Goal: Information Seeking & Learning: Learn about a topic

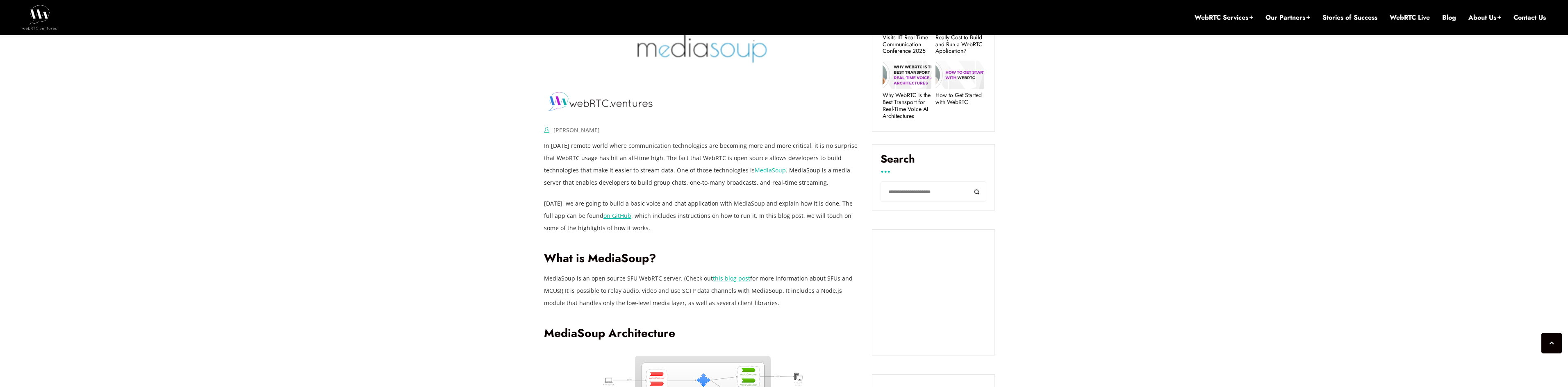
scroll to position [430, 0]
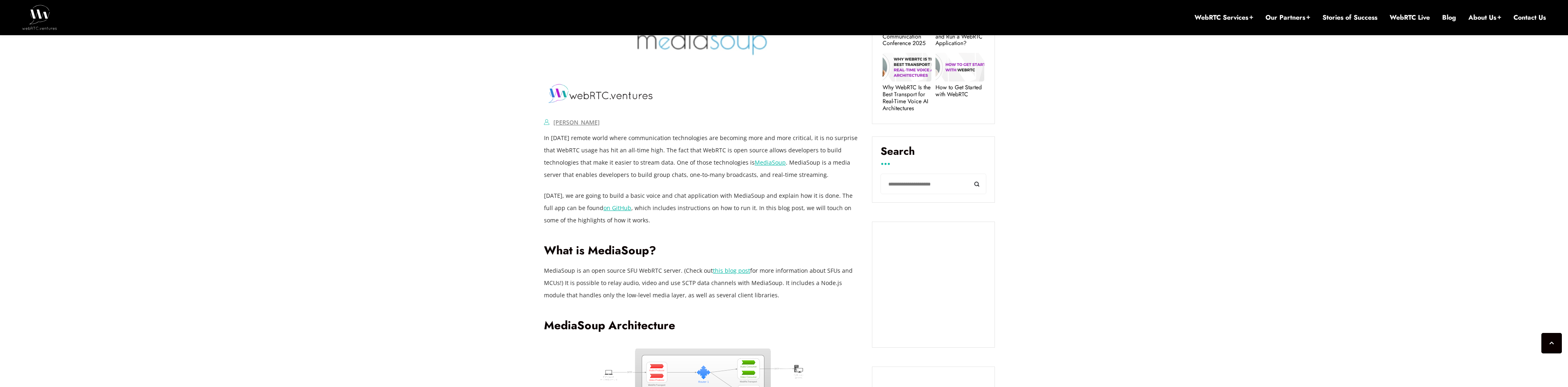
drag, startPoint x: 425, startPoint y: 165, endPoint x: 425, endPoint y: 159, distance: 6.0
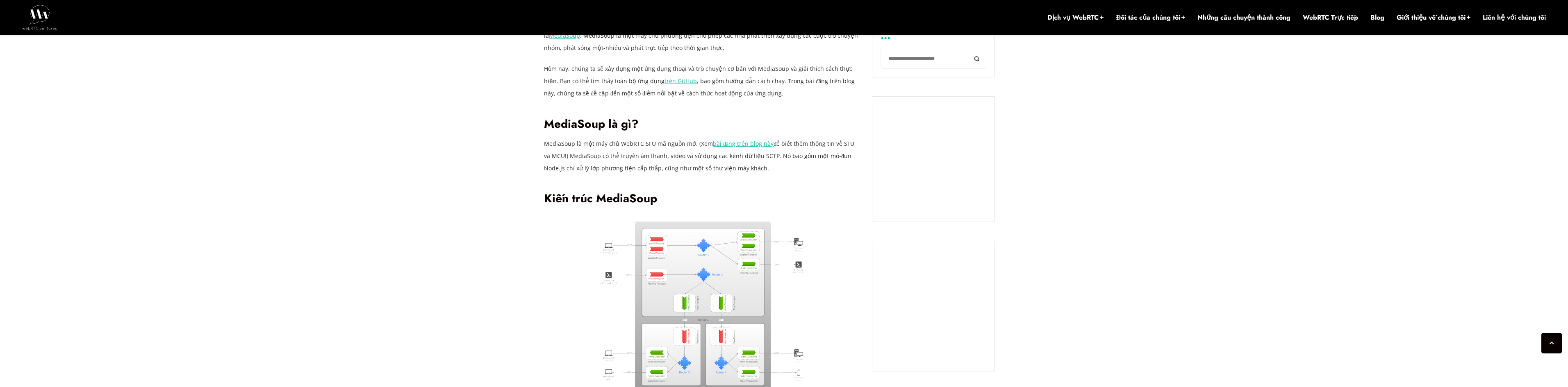
scroll to position [553, 0]
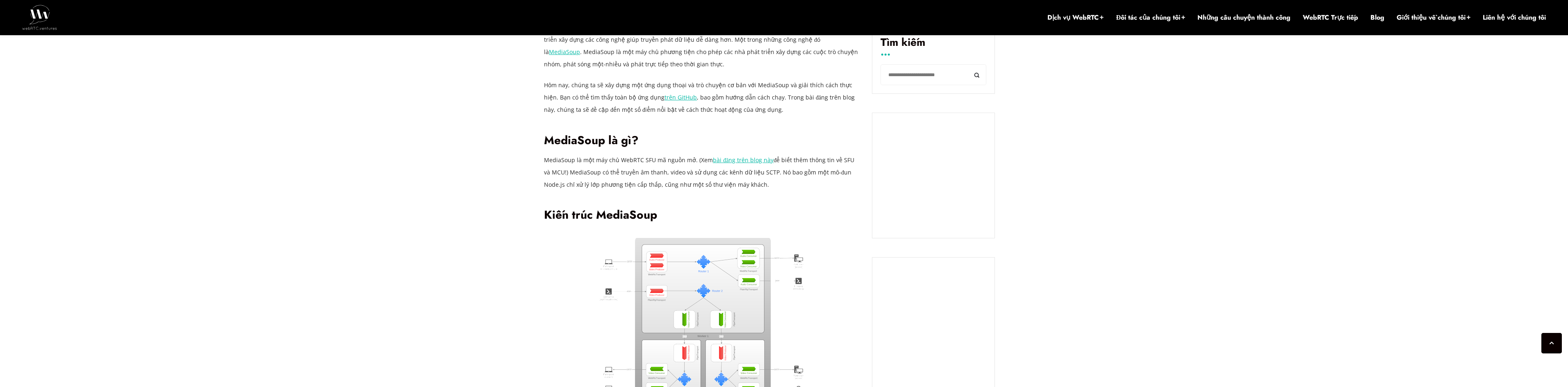
drag, startPoint x: 425, startPoint y: 147, endPoint x: 420, endPoint y: 172, distance: 25.5
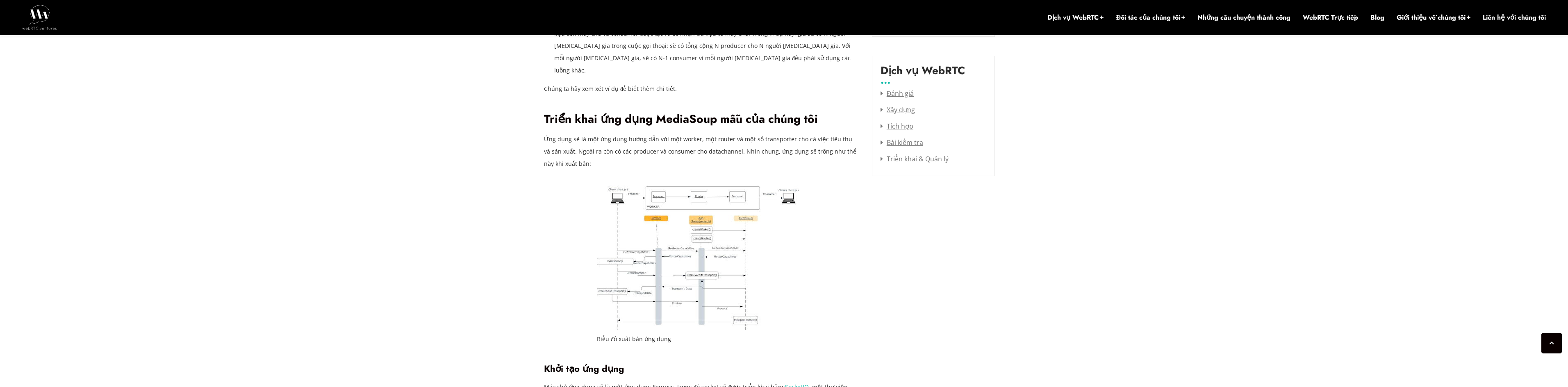
scroll to position [1045, 0]
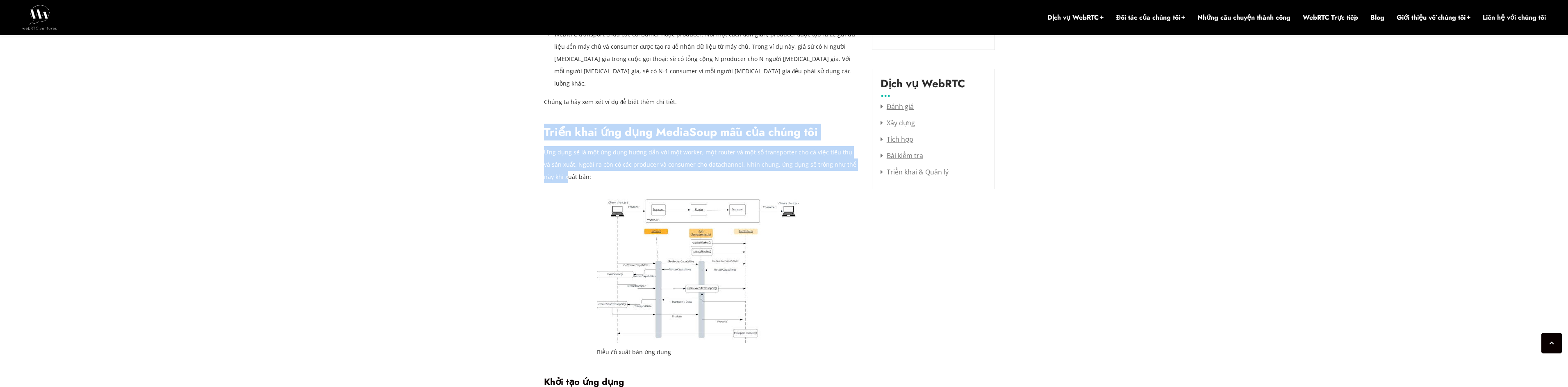
drag, startPoint x: 545, startPoint y: 113, endPoint x: 547, endPoint y: 156, distance: 43.0
click at [547, 156] on p "Ứng dụng sẽ là một ứng dụng hướng dẫn với một worker, một router và một số tran…" at bounding box center [702, 164] width 316 height 37
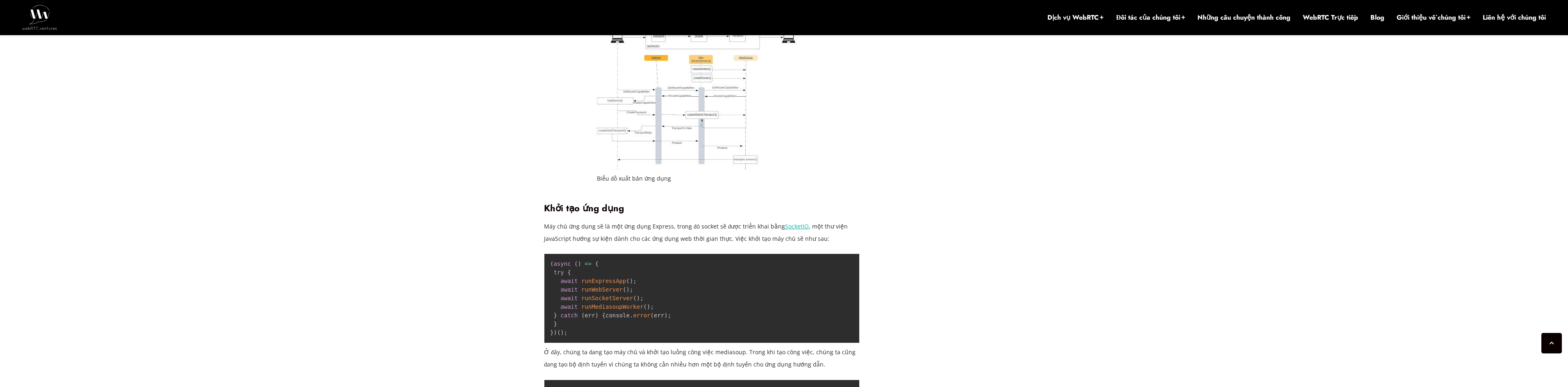
scroll to position [1250, 0]
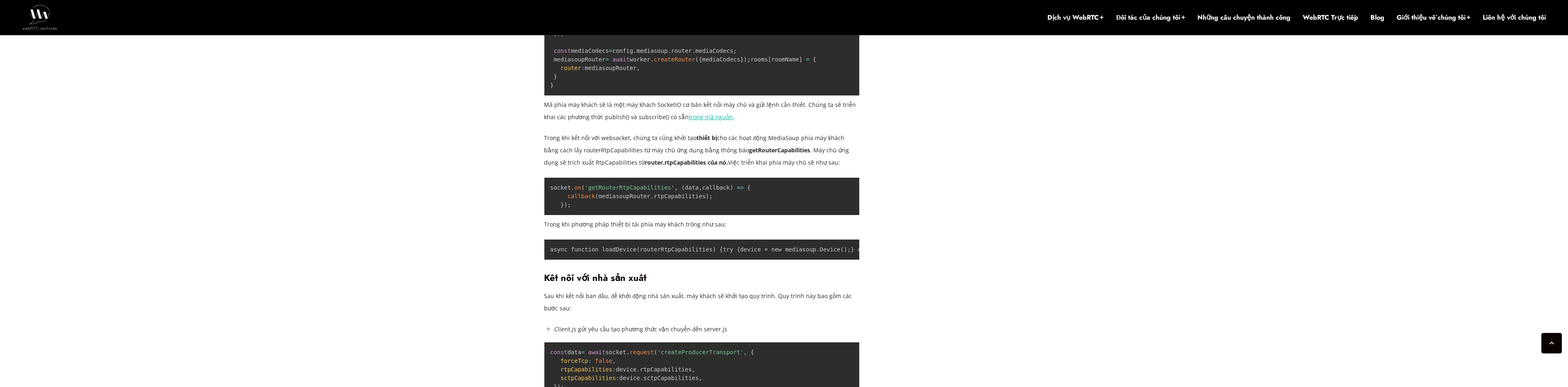
scroll to position [1660, 0]
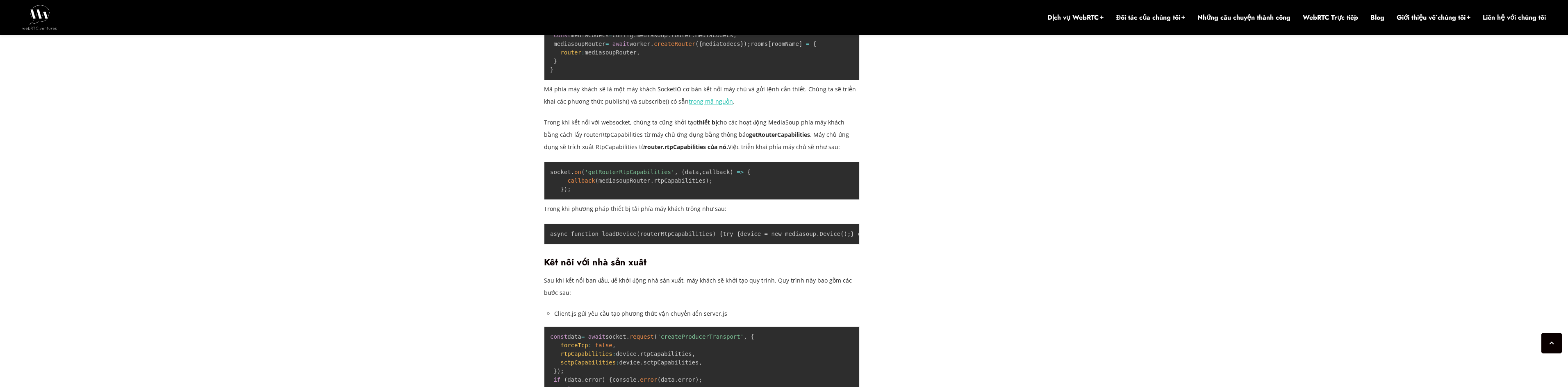
click at [411, 166] on div "Ngày 25 tháng 5 năm 2022 Jen Oppenheimer Tắt bình luận về việc xây dựng ứng dụn…" at bounding box center [784, 251] width 1568 height 3162
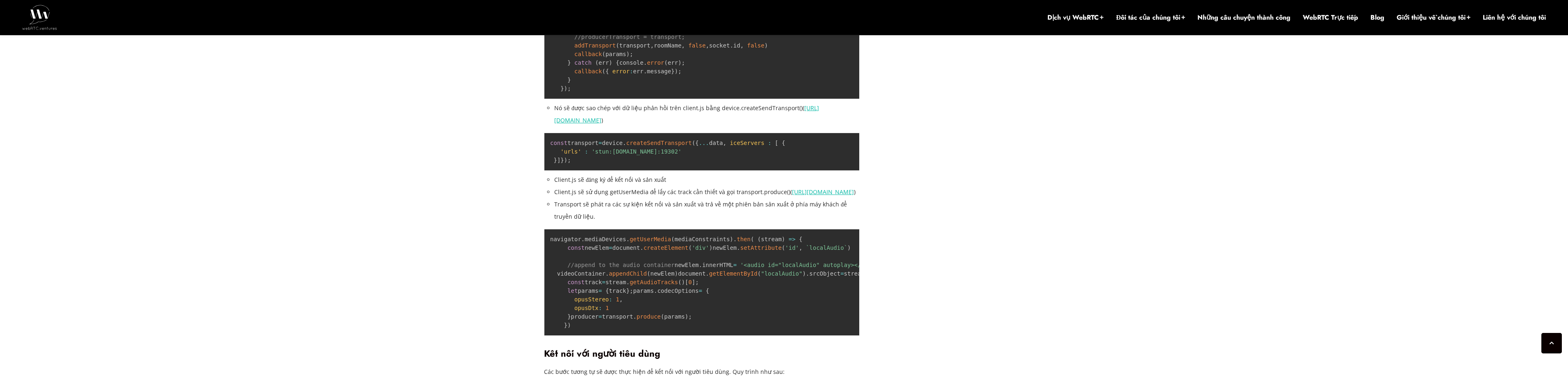
scroll to position [2110, 0]
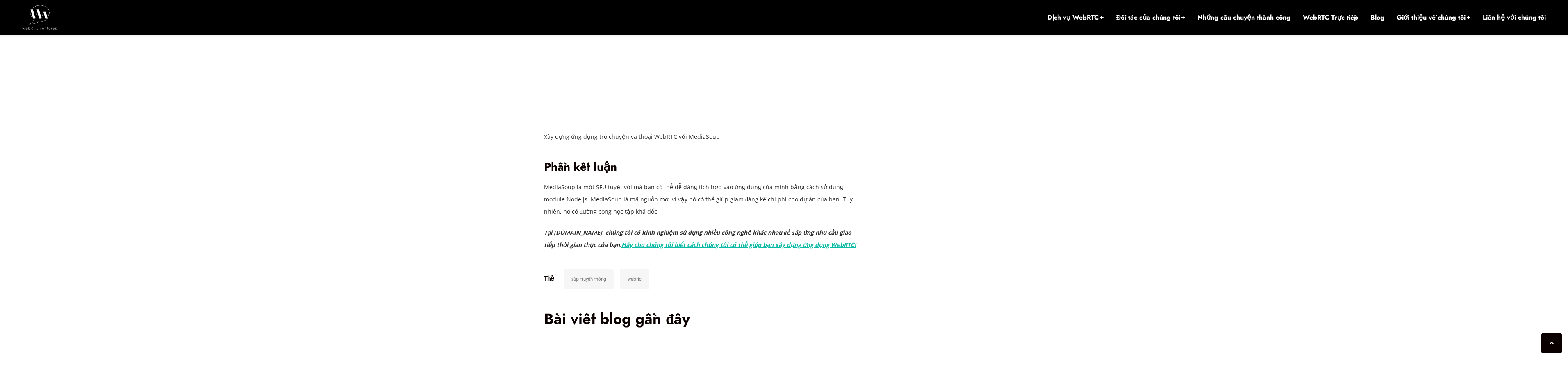
scroll to position [2971, 0]
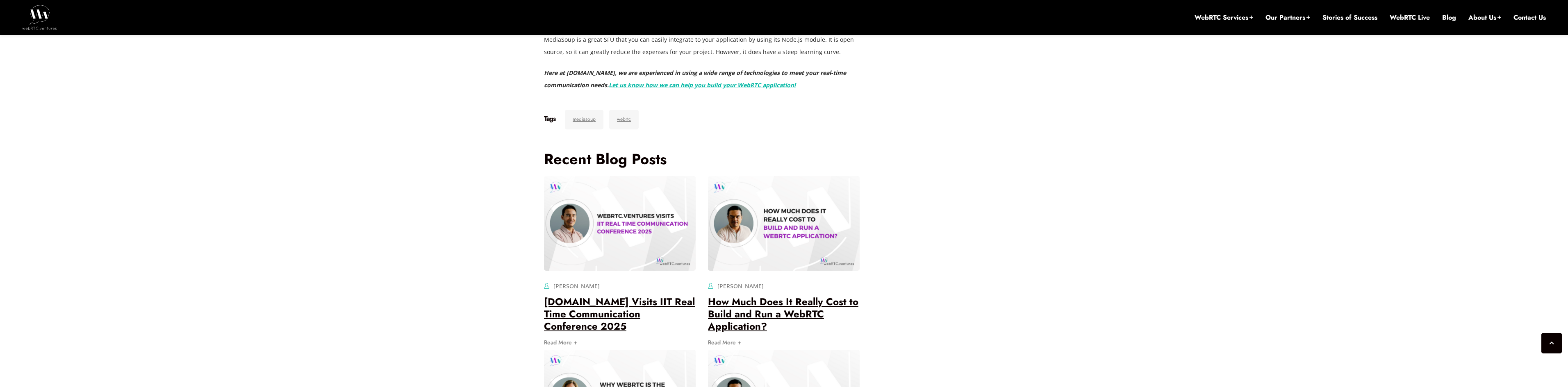
scroll to position [2971, 0]
